Goal: Task Accomplishment & Management: Manage account settings

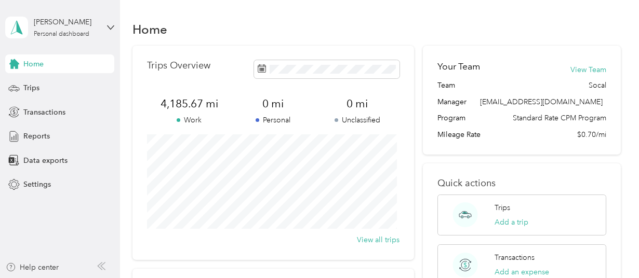
click at [31, 86] on span "Trips" at bounding box center [31, 88] width 16 height 11
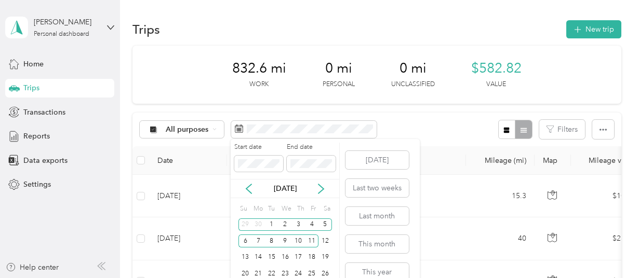
click at [322, 186] on icon at bounding box center [321, 189] width 10 height 10
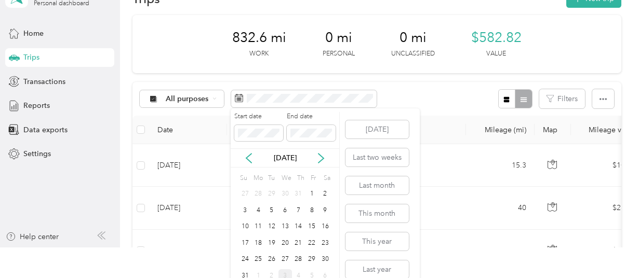
scroll to position [30, 0]
click at [319, 160] on icon at bounding box center [321, 159] width 10 height 10
click at [257, 195] on div "1" at bounding box center [257, 194] width 13 height 13
click at [313, 192] on div "5" at bounding box center [311, 194] width 13 height 13
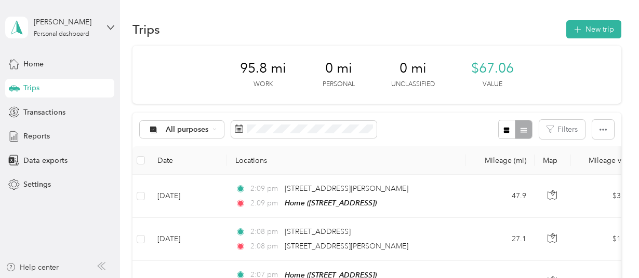
click at [575, 29] on icon "button" at bounding box center [577, 30] width 12 height 12
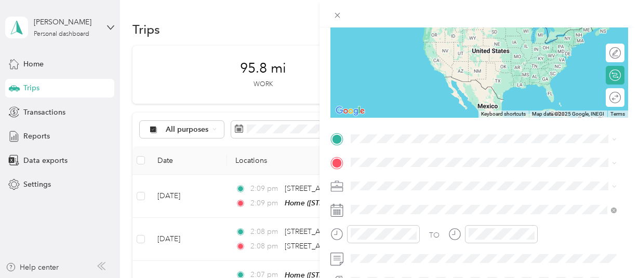
scroll to position [167, 0]
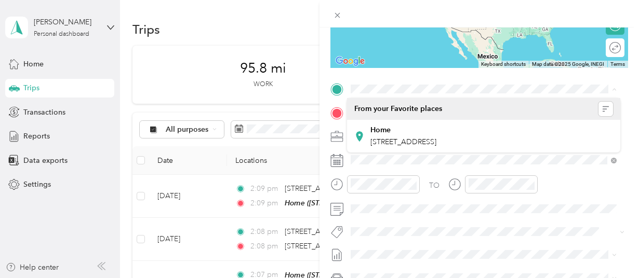
click at [429, 141] on span "[STREET_ADDRESS]" at bounding box center [403, 142] width 66 height 9
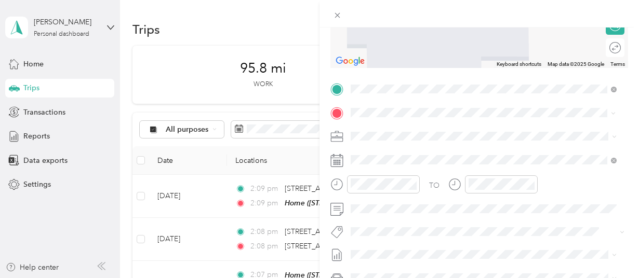
click at [443, 160] on li "[STREET_ADDRESS][US_STATE]" at bounding box center [483, 150] width 273 height 21
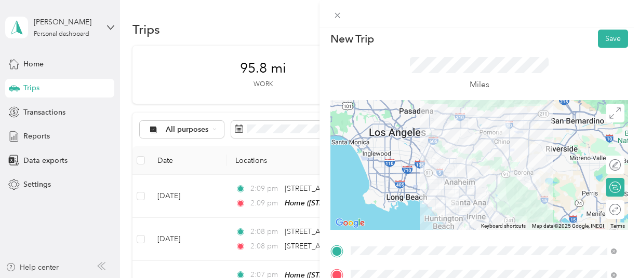
scroll to position [0, 0]
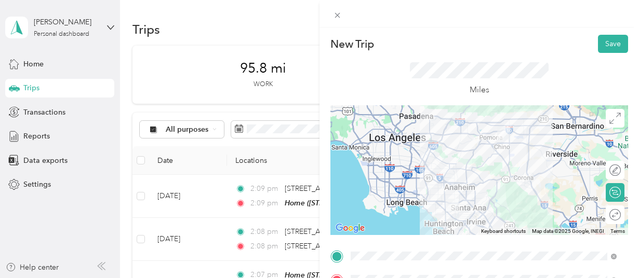
click at [505, 172] on div at bounding box center [478, 170] width 297 height 130
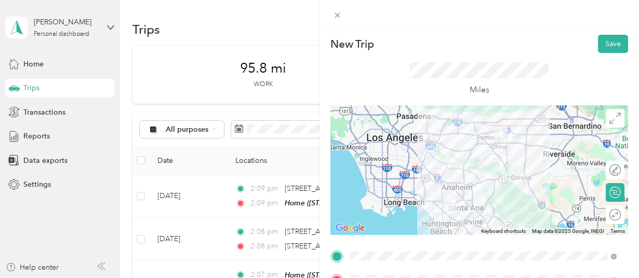
click at [604, 46] on button "Save" at bounding box center [613, 44] width 30 height 18
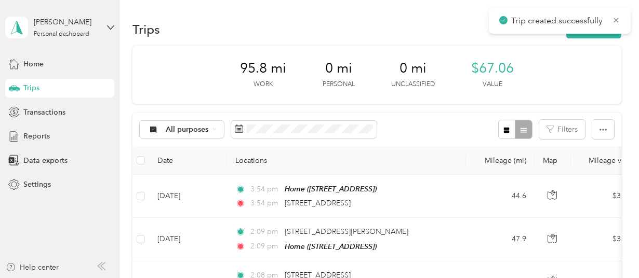
click at [612, 22] on icon at bounding box center [616, 20] width 8 height 9
click at [602, 31] on button "New trip" at bounding box center [593, 29] width 55 height 18
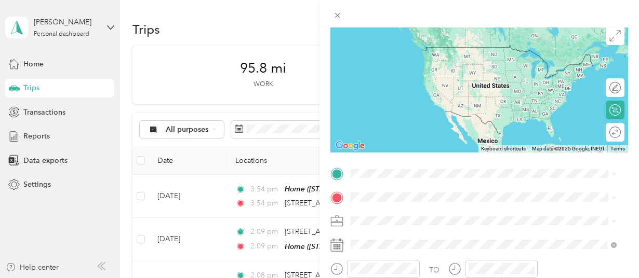
scroll to position [87, 0]
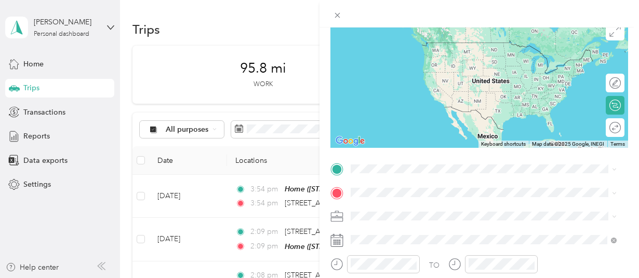
click at [399, 43] on span "[STREET_ADDRESS][US_STATE]" at bounding box center [422, 37] width 104 height 9
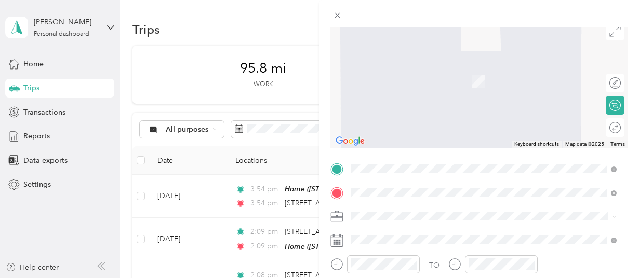
click at [415, 78] on span "[STREET_ADDRESS][US_STATE]" at bounding box center [422, 77] width 104 height 9
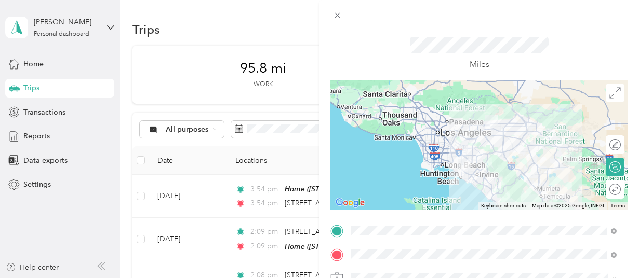
scroll to position [0, 0]
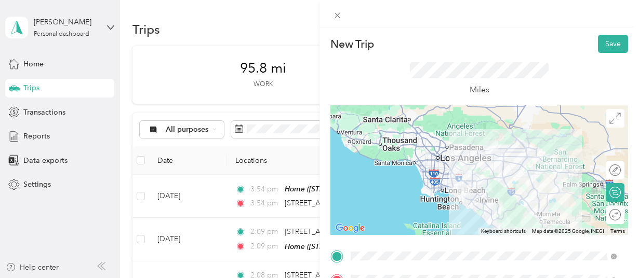
click at [485, 174] on div at bounding box center [478, 170] width 297 height 130
click at [601, 43] on button "Save" at bounding box center [613, 44] width 30 height 18
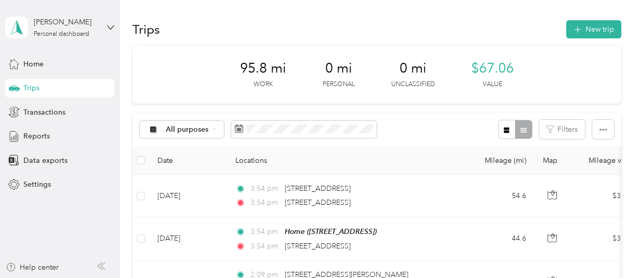
click at [602, 31] on button "New trip" at bounding box center [593, 29] width 55 height 18
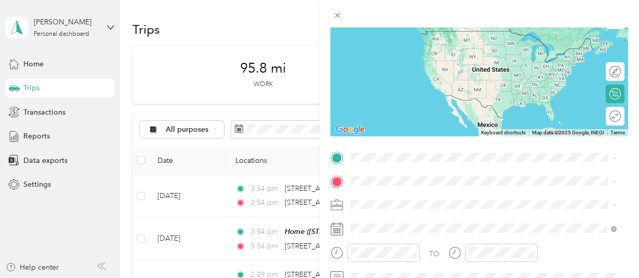
scroll to position [123, 0]
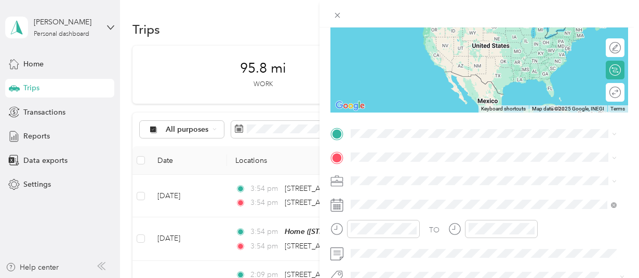
click at [397, 170] on span "[STREET_ADDRESS][US_STATE]" at bounding box center [422, 165] width 104 height 9
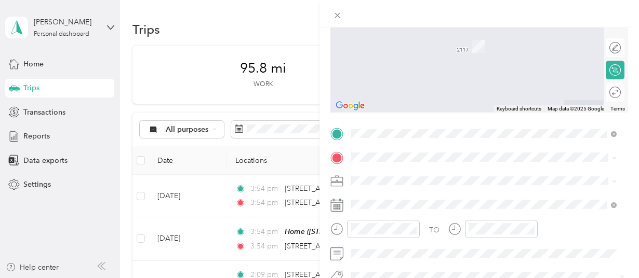
click at [386, 29] on span "[STREET_ADDRESS][US_STATE]" at bounding box center [422, 30] width 104 height 9
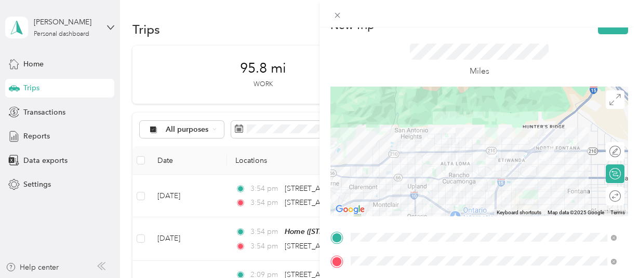
scroll to position [0, 0]
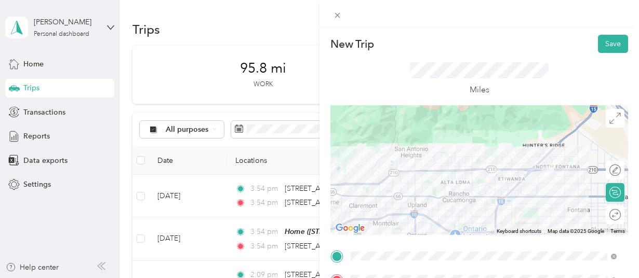
click at [430, 182] on div at bounding box center [478, 170] width 297 height 130
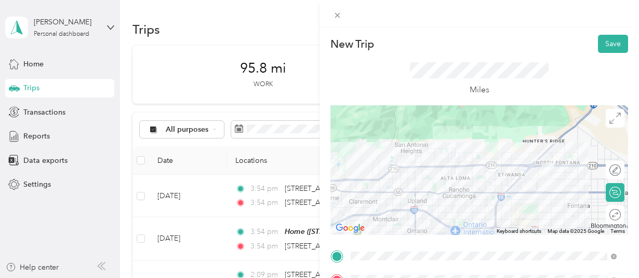
click at [605, 44] on button "Save" at bounding box center [613, 44] width 30 height 18
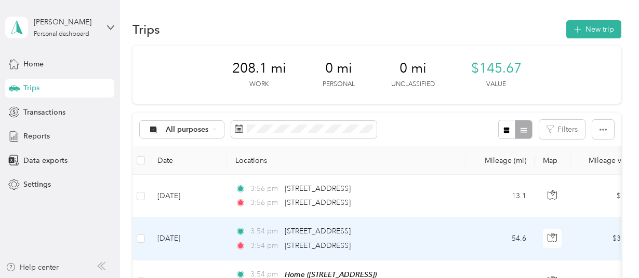
click at [601, 30] on button "New trip" at bounding box center [593, 29] width 55 height 18
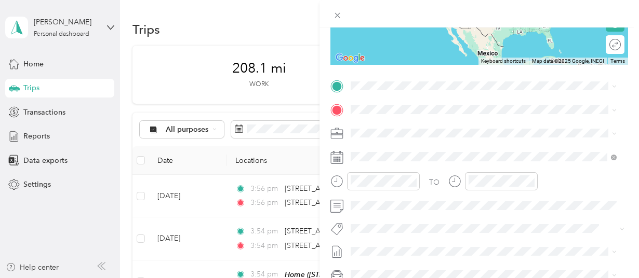
scroll to position [194, 0]
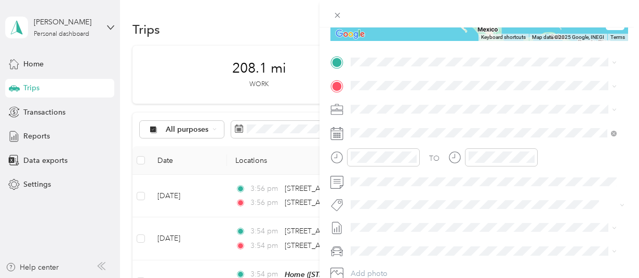
click at [401, 98] on span "[STREET_ADDRESS][US_STATE]" at bounding box center [422, 96] width 104 height 9
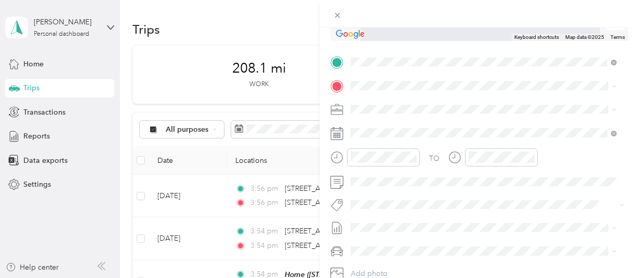
click at [402, 138] on span "[STREET_ADDRESS]" at bounding box center [403, 133] width 66 height 9
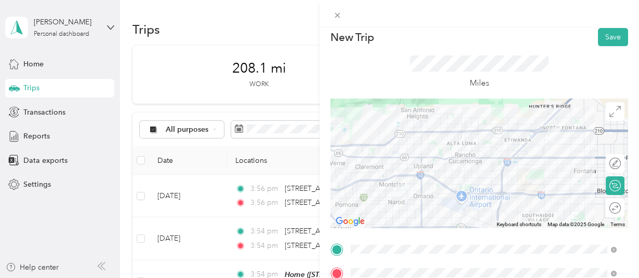
scroll to position [0, 0]
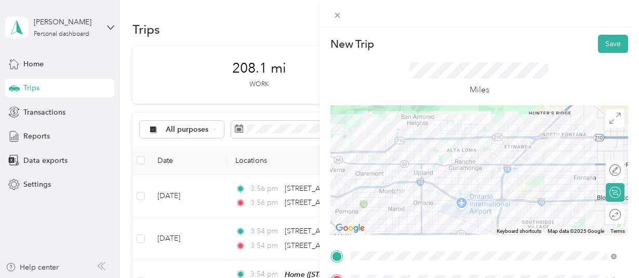
click at [493, 137] on div at bounding box center [478, 170] width 297 height 130
click at [540, 184] on div at bounding box center [478, 170] width 297 height 130
click at [604, 45] on button "Save" at bounding box center [613, 44] width 30 height 18
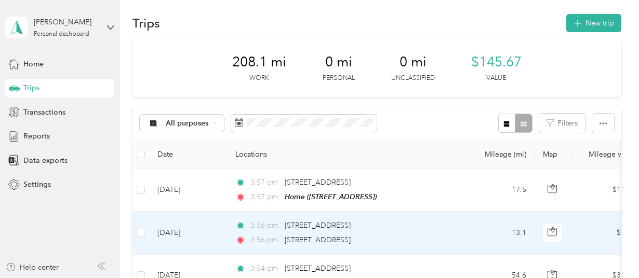
scroll to position [6, 0]
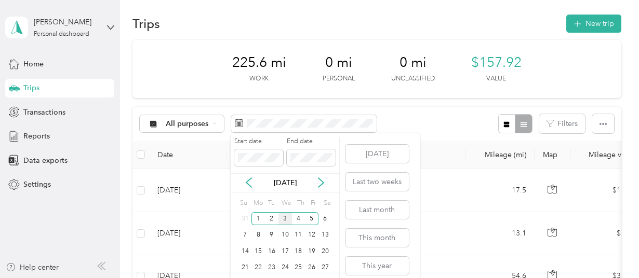
click at [248, 183] on icon at bounding box center [248, 183] width 10 height 10
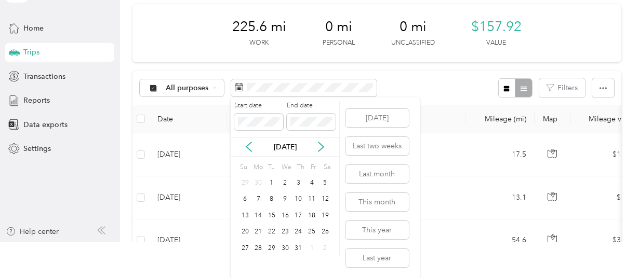
scroll to position [36, 0]
click at [260, 247] on div "28" at bounding box center [257, 247] width 13 height 13
click at [321, 148] on icon at bounding box center [320, 146] width 5 height 9
click at [315, 214] on div "15" at bounding box center [311, 215] width 13 height 13
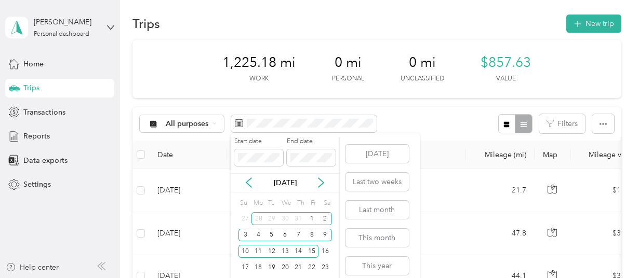
click at [246, 184] on icon at bounding box center [248, 183] width 10 height 10
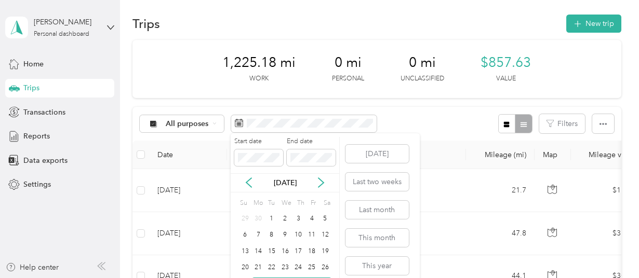
scroll to position [36, 0]
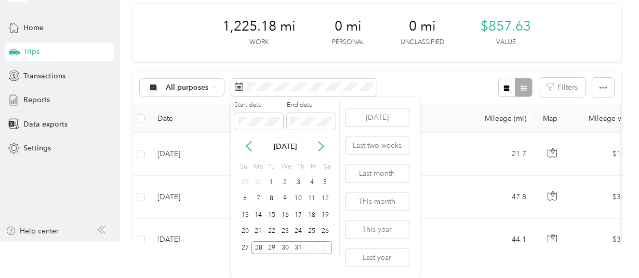
click at [260, 246] on div "28" at bounding box center [257, 247] width 13 height 13
click at [318, 145] on icon at bounding box center [321, 146] width 10 height 10
click at [313, 195] on div "8" at bounding box center [311, 199] width 13 height 13
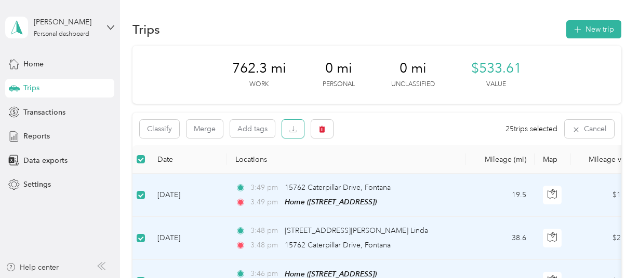
click at [296, 131] on icon "button" at bounding box center [293, 131] width 7 height 2
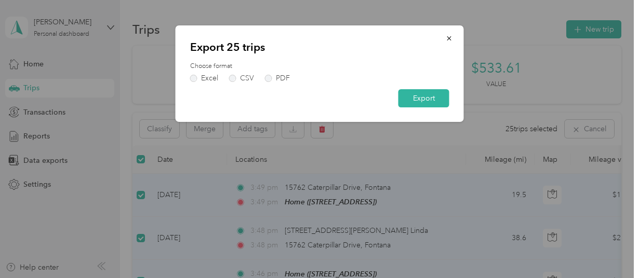
click at [266, 79] on label "PDF" at bounding box center [277, 78] width 25 height 7
click at [443, 93] on button "Export" at bounding box center [423, 98] width 51 height 18
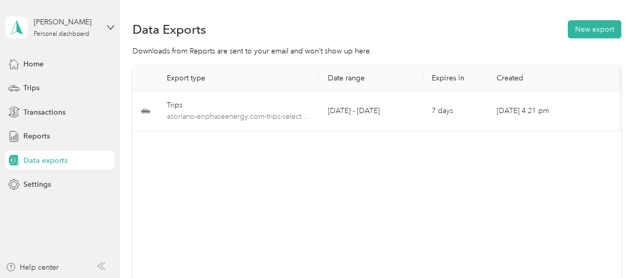
click at [30, 61] on span "Home" at bounding box center [33, 64] width 20 height 11
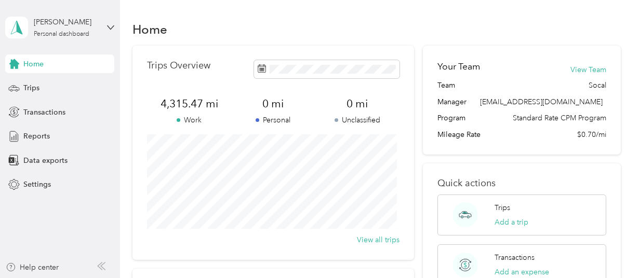
click at [31, 86] on span "Trips" at bounding box center [31, 88] width 16 height 11
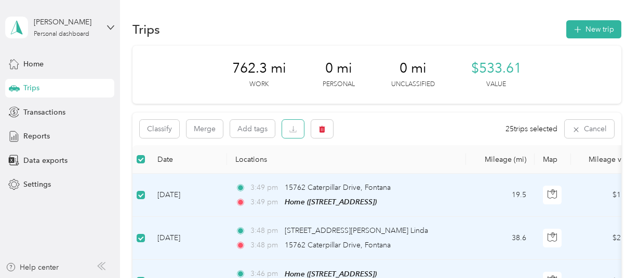
click at [295, 128] on icon "button" at bounding box center [292, 129] width 7 height 7
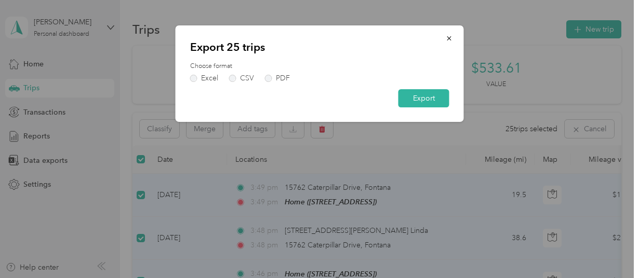
click at [408, 95] on button "Export" at bounding box center [423, 98] width 51 height 18
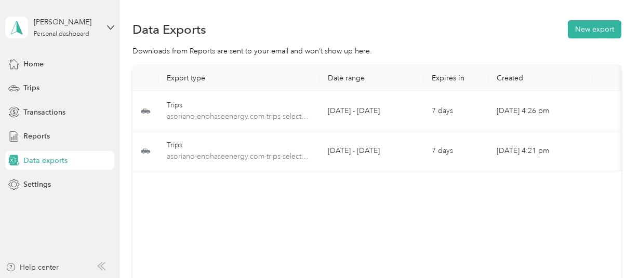
click at [33, 88] on span "Trips" at bounding box center [31, 88] width 16 height 11
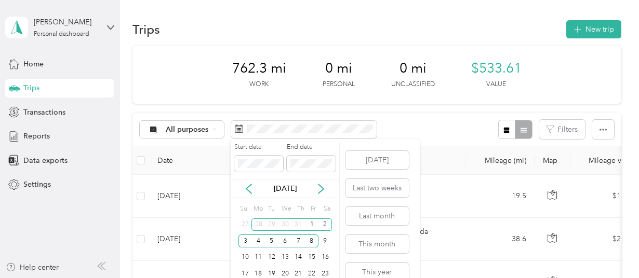
click at [249, 188] on icon at bounding box center [248, 189] width 10 height 10
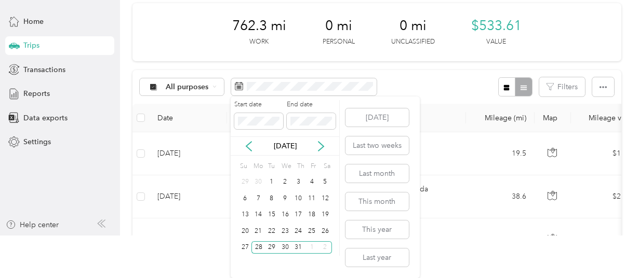
click at [256, 248] on div "28" at bounding box center [257, 247] width 13 height 13
click at [321, 146] on icon at bounding box center [321, 146] width 10 height 10
click at [310, 199] on div "8" at bounding box center [311, 198] width 13 height 13
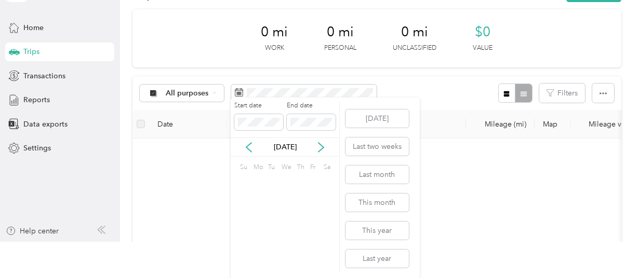
scroll to position [0, 0]
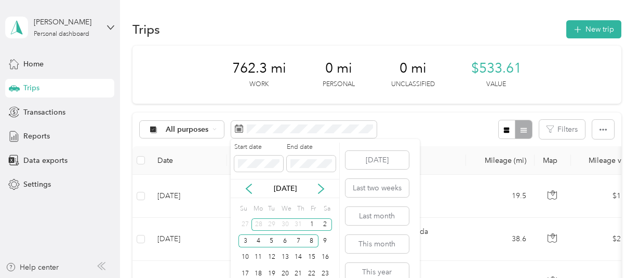
click at [311, 223] on div "1" at bounding box center [311, 225] width 13 height 13
click at [249, 188] on icon at bounding box center [248, 189] width 10 height 10
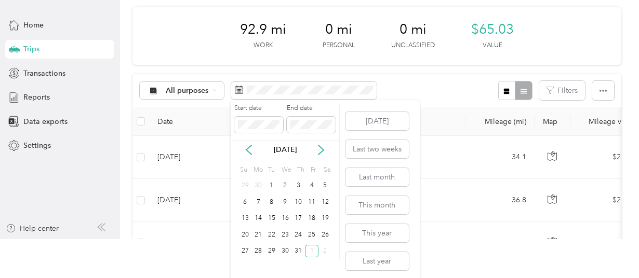
scroll to position [43, 0]
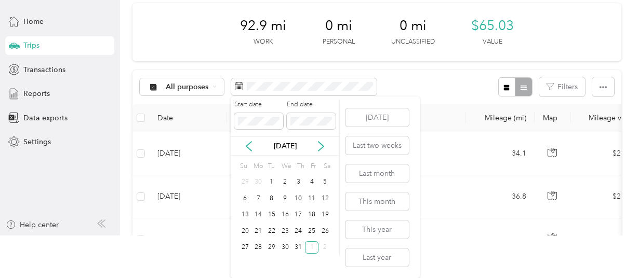
click at [259, 249] on div "28" at bounding box center [257, 247] width 13 height 13
click at [317, 149] on icon at bounding box center [321, 146] width 10 height 10
click at [313, 180] on div "1" at bounding box center [311, 182] width 13 height 13
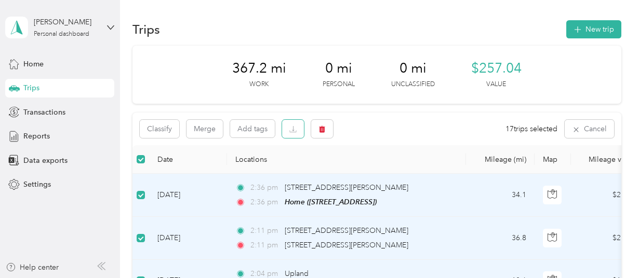
click at [297, 130] on button "button" at bounding box center [293, 129] width 22 height 18
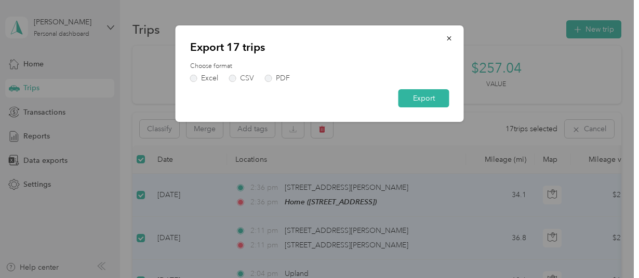
click at [416, 98] on button "Export" at bounding box center [423, 98] width 51 height 18
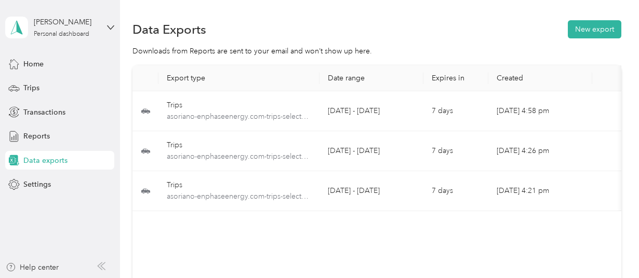
click at [28, 86] on span "Trips" at bounding box center [31, 88] width 16 height 11
